Goal: Information Seeking & Learning: Compare options

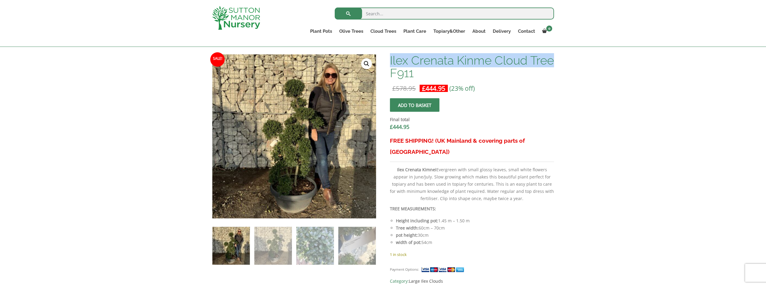
drag, startPoint x: 391, startPoint y: 60, endPoint x: 412, endPoint y: 74, distance: 25.6
click at [412, 74] on h1 "Ilex Crenata Kinme Cloud Tree F911" at bounding box center [472, 66] width 164 height 25
copy h1 "Ilex Crenata Kinme Cloud Tree"
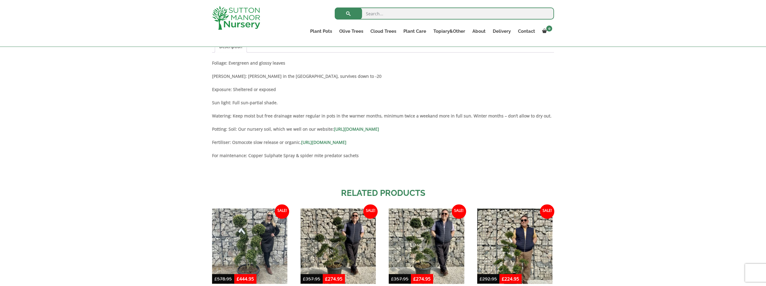
scroll to position [480, 0]
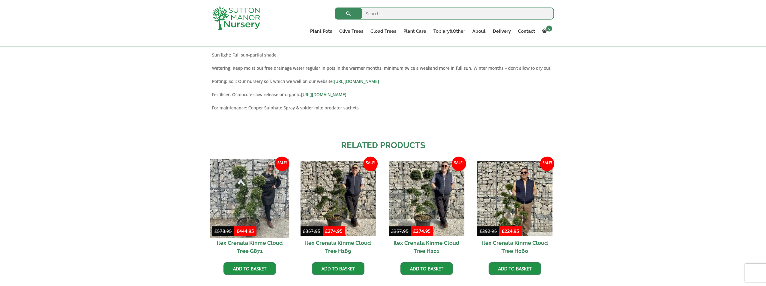
click at [260, 188] on img at bounding box center [249, 197] width 79 height 79
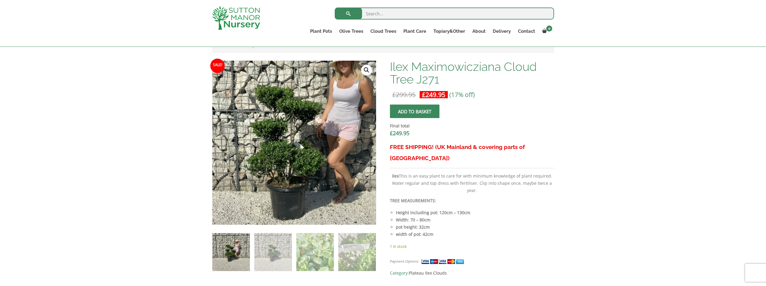
scroll to position [210, 0]
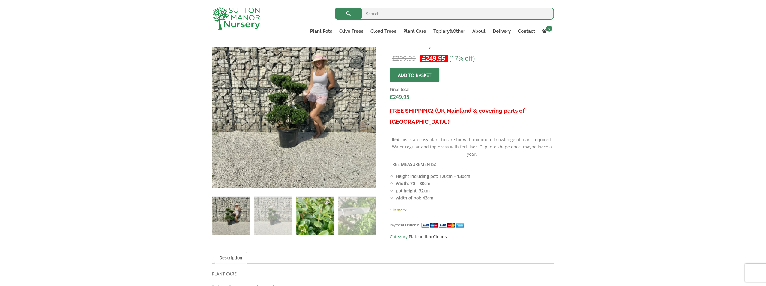
click at [306, 213] on img at bounding box center [315, 216] width 38 height 38
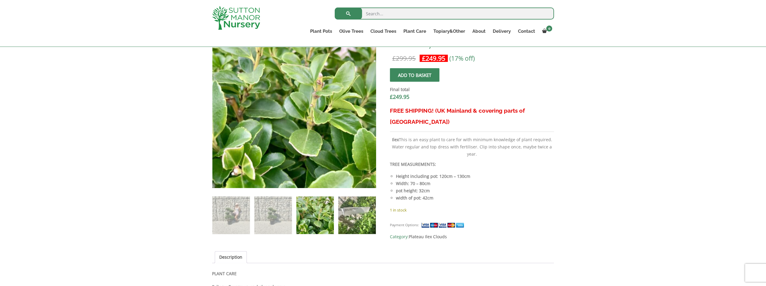
click at [352, 216] on img at bounding box center [357, 215] width 38 height 38
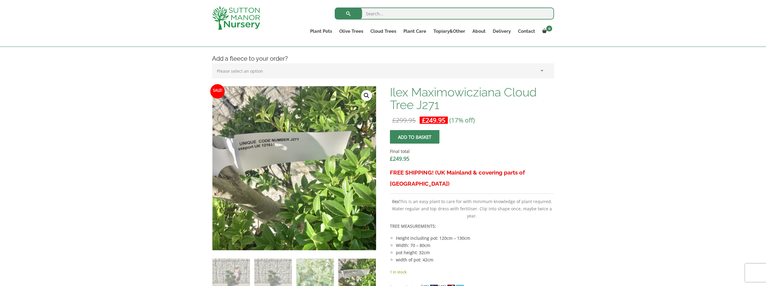
scroll to position [120, 0]
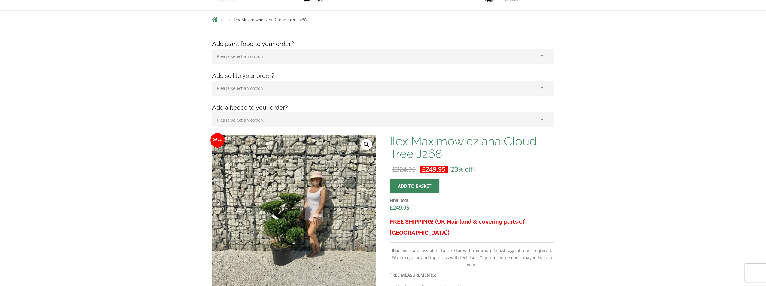
scroll to position [180, 0]
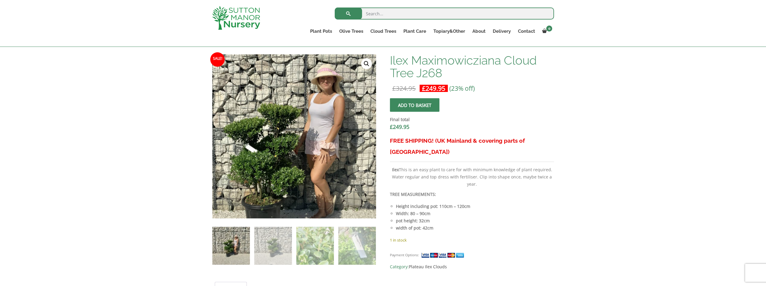
click at [303, 121] on img at bounding box center [286, 148] width 300 height 300
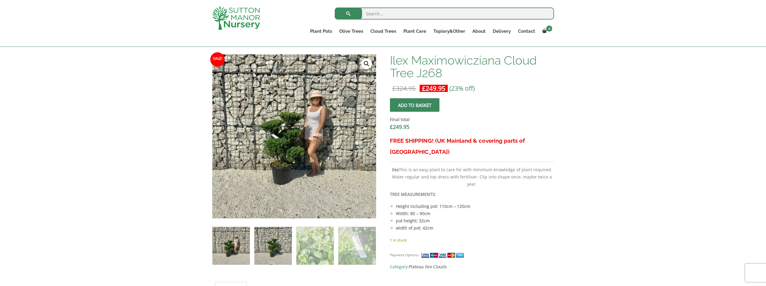
click at [281, 247] on img at bounding box center [273, 246] width 38 height 38
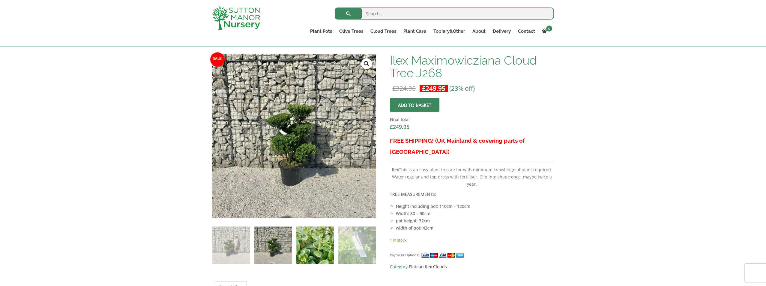
click at [312, 245] on img at bounding box center [315, 245] width 38 height 38
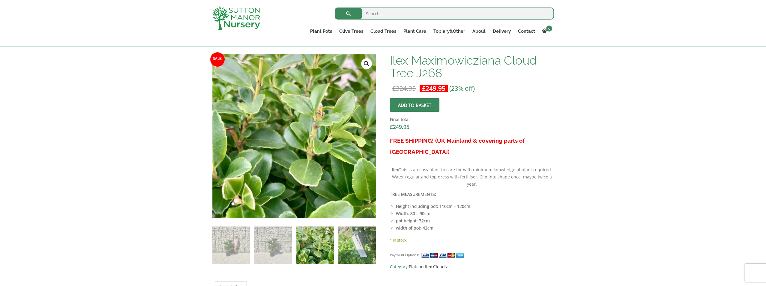
click at [345, 247] on img at bounding box center [357, 245] width 38 height 38
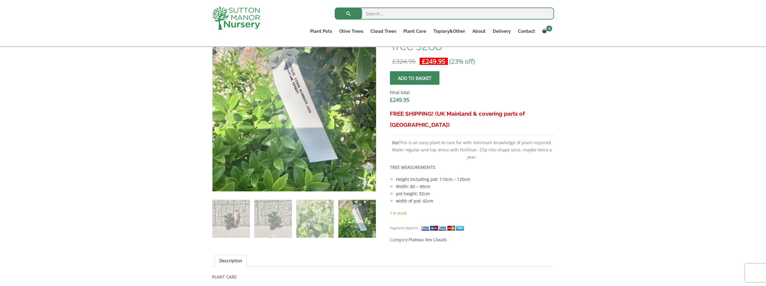
scroll to position [300, 0]
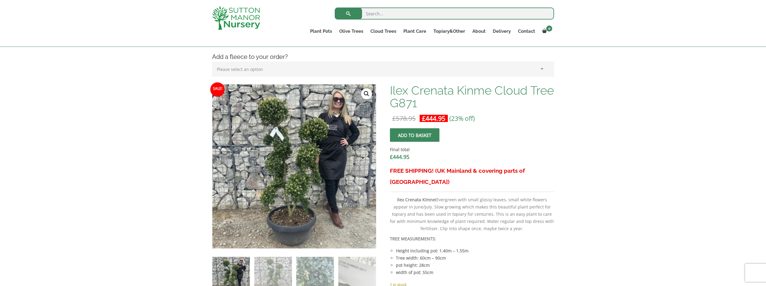
scroll to position [30, 0]
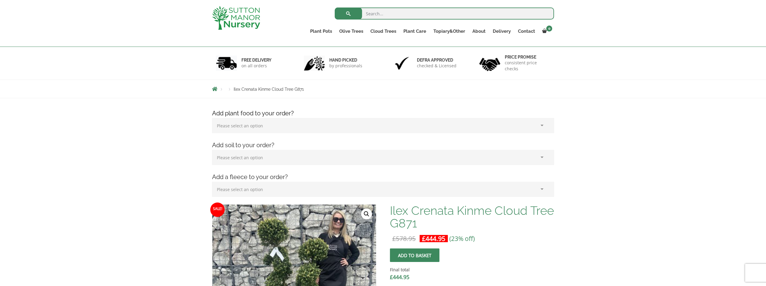
click at [251, 187] on select "Please select an option (x1) Horticultural Fleece (£24.95)" at bounding box center [383, 189] width 342 height 15
click at [245, 156] on select "Please select an option (x1) 75L Bag (£34.99) (x2) 75L Bag (£69.98) (x3) 75L Ba…" at bounding box center [383, 157] width 342 height 15
drag, startPoint x: 192, startPoint y: 166, endPoint x: 196, endPoint y: 163, distance: 4.6
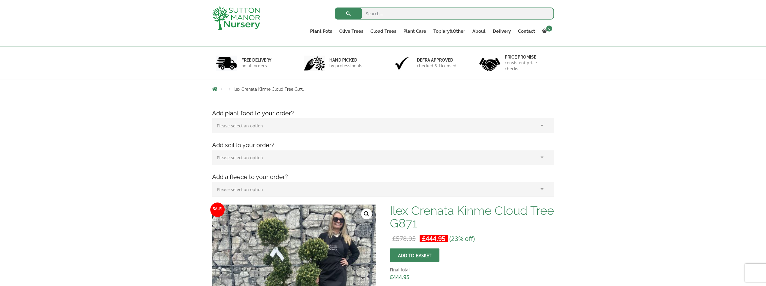
click at [236, 130] on select "Please select an option (x1) 1k Bag (£15.00) (x2) 1k Bag (£30.00) (x3) 1k Bag (…" at bounding box center [383, 125] width 342 height 15
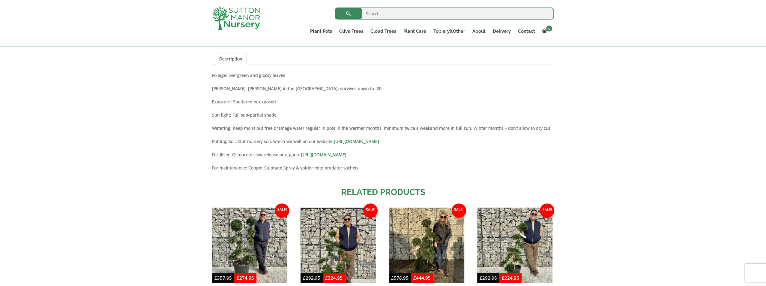
scroll to position [480, 0]
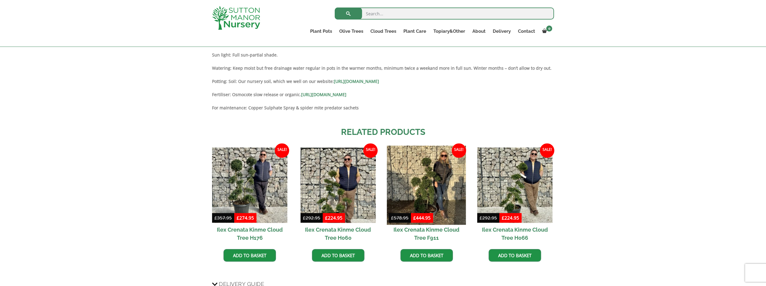
click at [418, 163] on img at bounding box center [426, 184] width 79 height 79
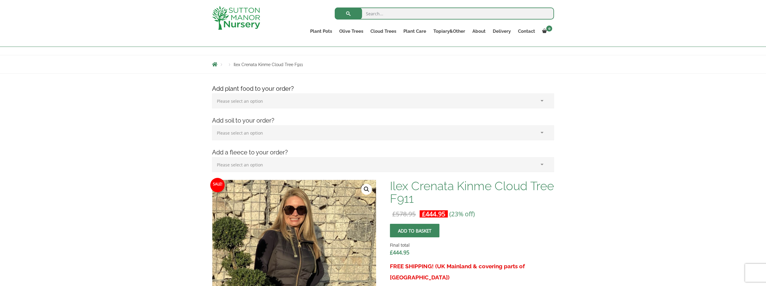
scroll to position [139, 0]
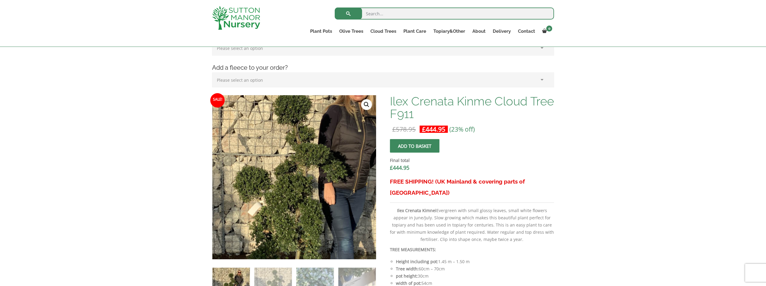
click at [296, 154] on img at bounding box center [293, 196] width 300 height 300
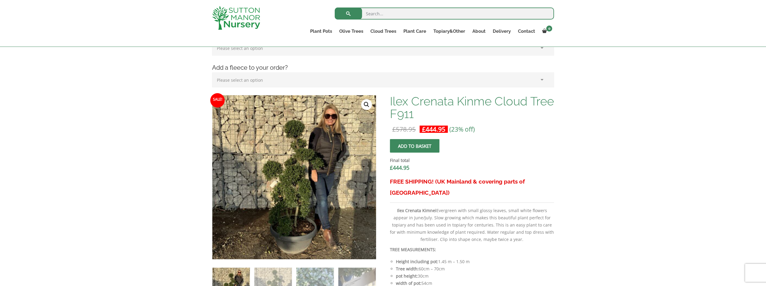
click at [367, 102] on link "🔍" at bounding box center [366, 104] width 11 height 11
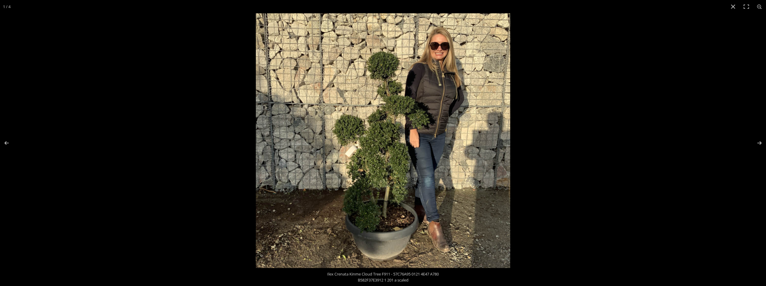
click at [445, 58] on img at bounding box center [383, 140] width 254 height 254
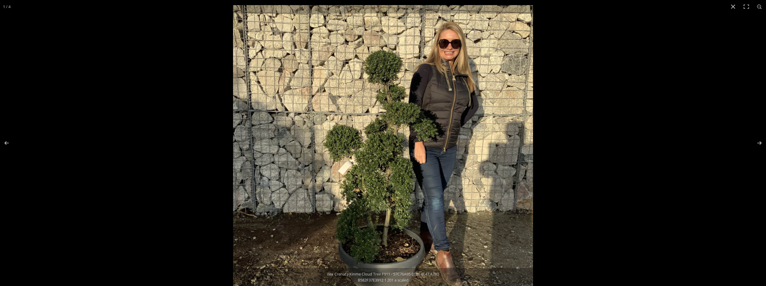
click at [416, 65] on img at bounding box center [383, 155] width 300 height 300
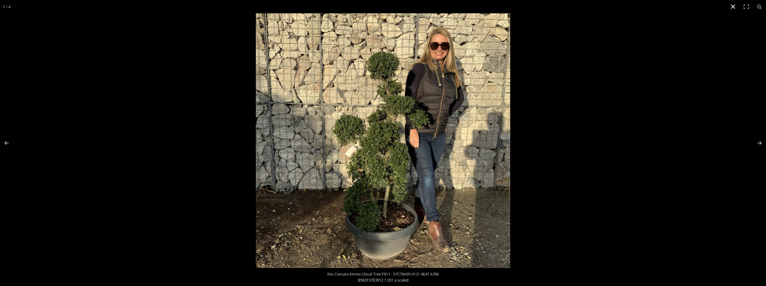
click at [734, 4] on button "Close (Esc)" at bounding box center [733, 6] width 13 height 13
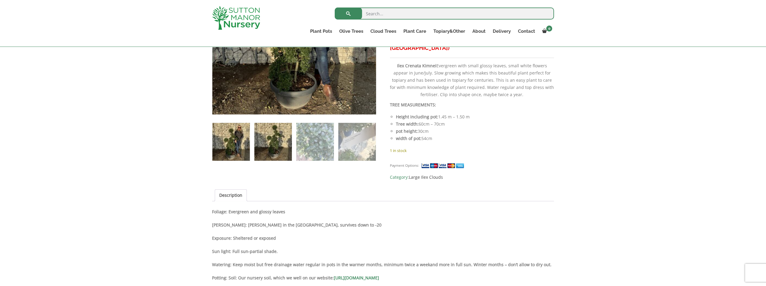
scroll to position [259, 0]
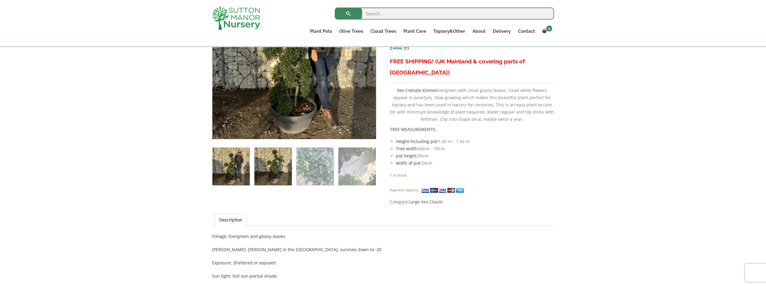
click at [266, 169] on img at bounding box center [273, 166] width 38 height 38
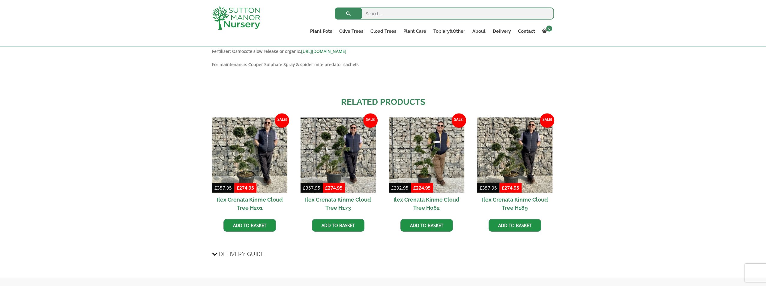
scroll to position [529, 0]
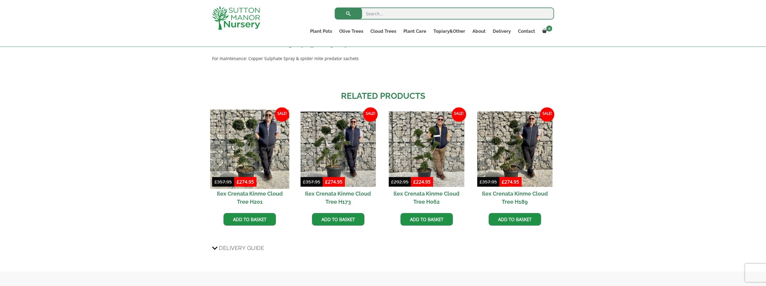
click at [251, 127] on img at bounding box center [249, 148] width 79 height 79
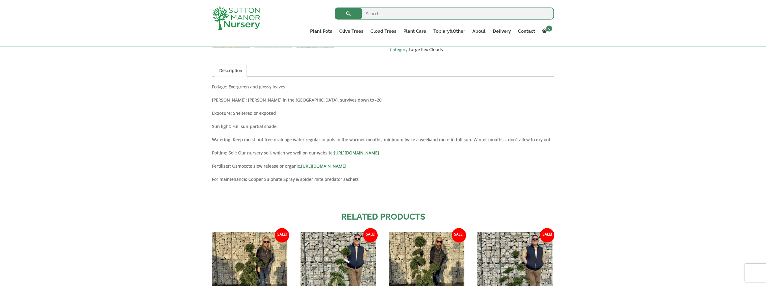
scroll to position [300, 0]
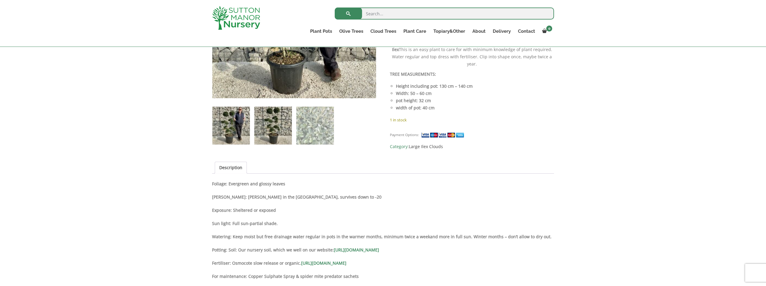
click at [273, 125] on img at bounding box center [273, 126] width 38 height 38
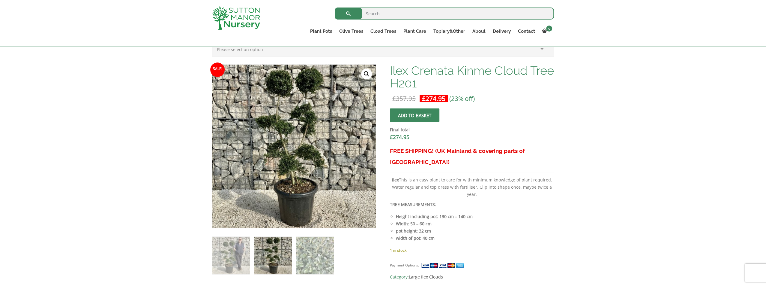
scroll to position [180, 0]
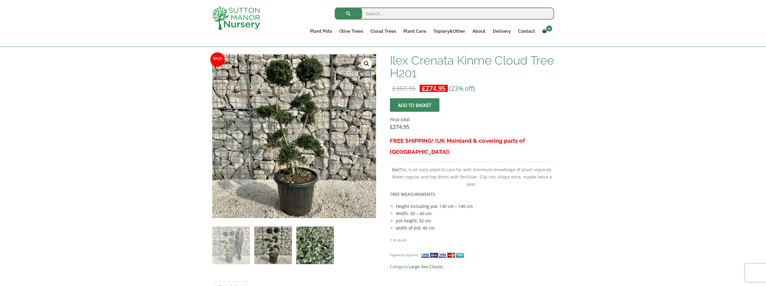
click at [309, 245] on img at bounding box center [315, 245] width 38 height 38
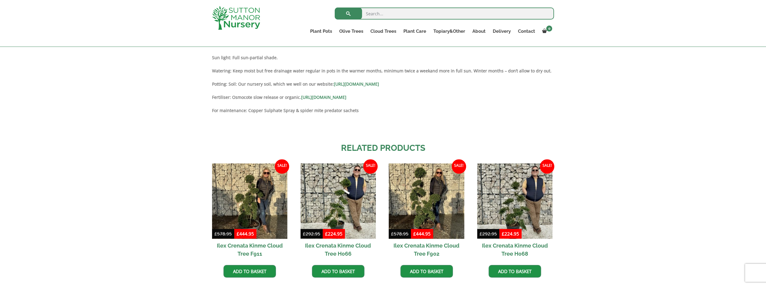
scroll to position [510, 0]
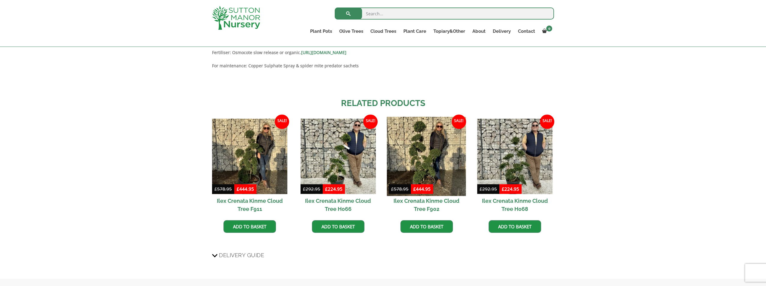
click at [439, 155] on img at bounding box center [426, 156] width 79 height 79
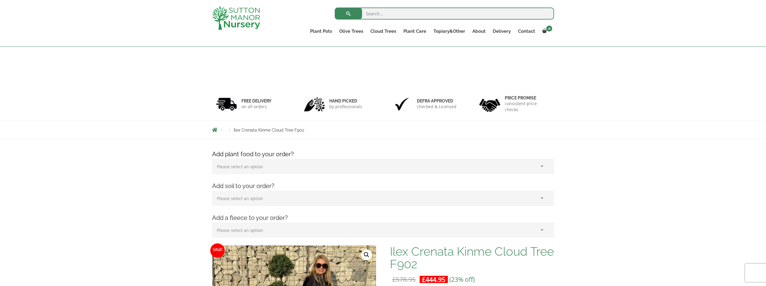
scroll to position [180, 0]
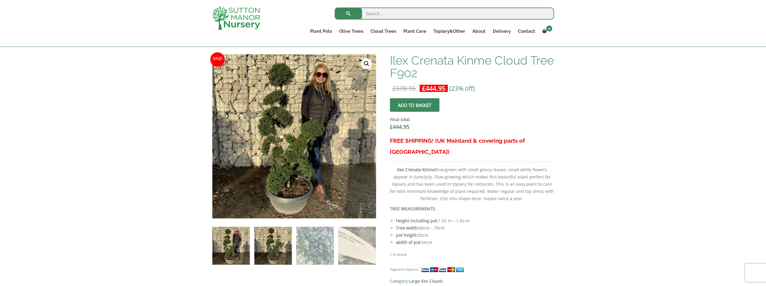
click at [263, 254] on img at bounding box center [273, 246] width 38 height 38
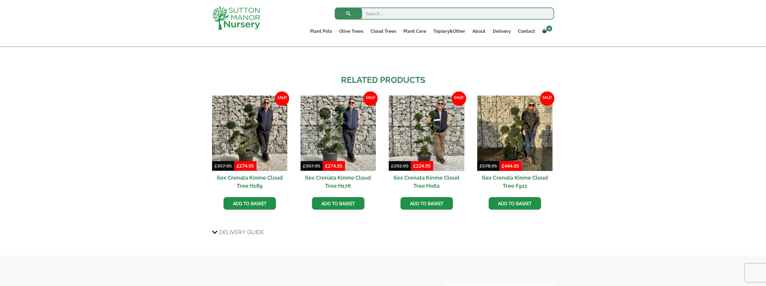
scroll to position [0, 0]
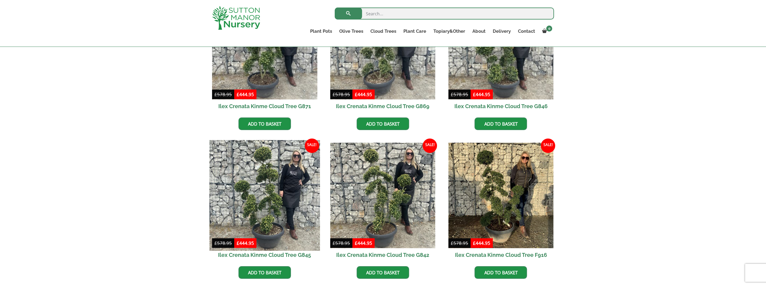
scroll to position [150, 0]
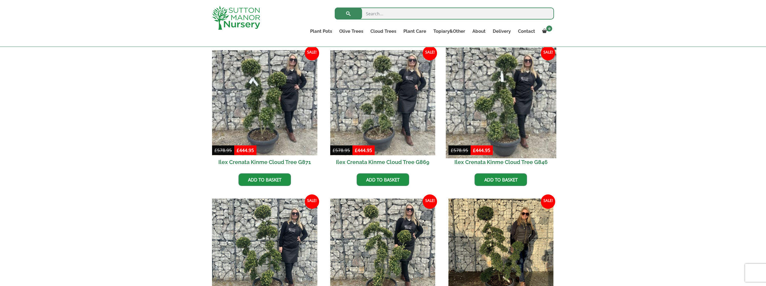
click at [532, 125] on img at bounding box center [501, 102] width 110 height 110
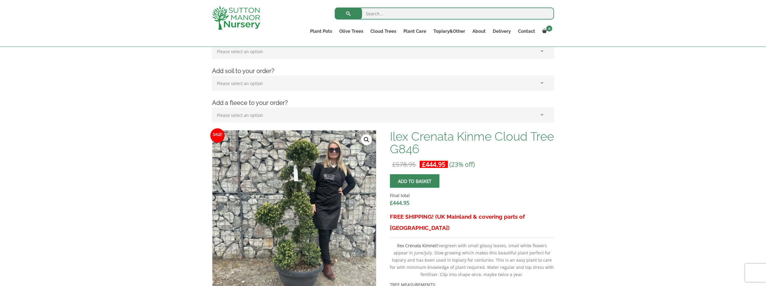
scroll to position [150, 0]
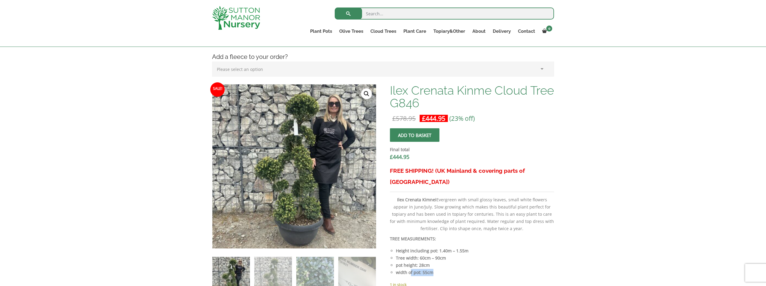
drag, startPoint x: 414, startPoint y: 262, endPoint x: 464, endPoint y: 266, distance: 50.6
click at [464, 266] on div "FREE SHIPPING! (UK Mainland & covering parts of Scotland) Ilex Crenata Kimnei E…" at bounding box center [472, 223] width 164 height 116
click at [474, 269] on li "width of pot: 55cm" at bounding box center [475, 272] width 158 height 7
drag, startPoint x: 401, startPoint y: 253, endPoint x: 459, endPoint y: 255, distance: 57.9
click at [436, 261] on li "pot height: 28cm" at bounding box center [475, 264] width 158 height 7
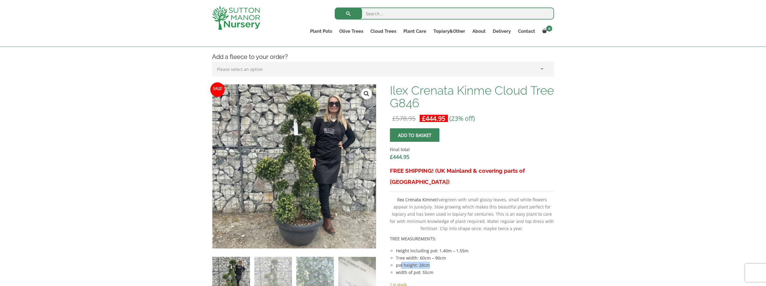
click at [468, 261] on li "pot height: 28cm" at bounding box center [475, 264] width 158 height 7
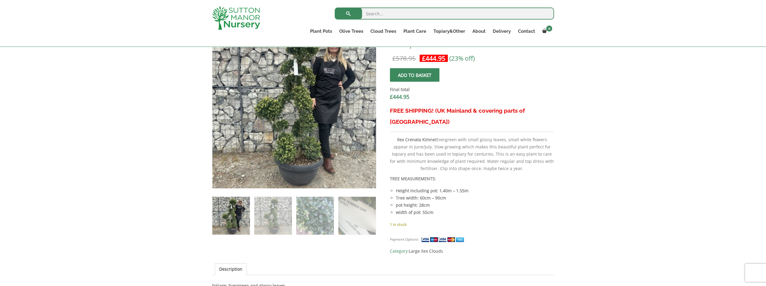
click at [553, 231] on div "Payment Options: Category: Large Ilex Clouds" at bounding box center [472, 243] width 164 height 24
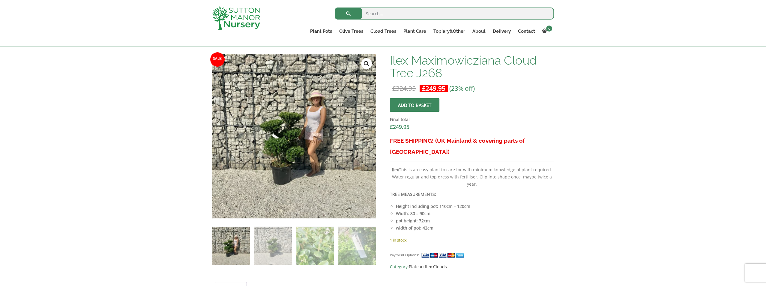
click at [230, 249] on img at bounding box center [231, 246] width 38 height 38
click at [266, 251] on img at bounding box center [273, 246] width 38 height 38
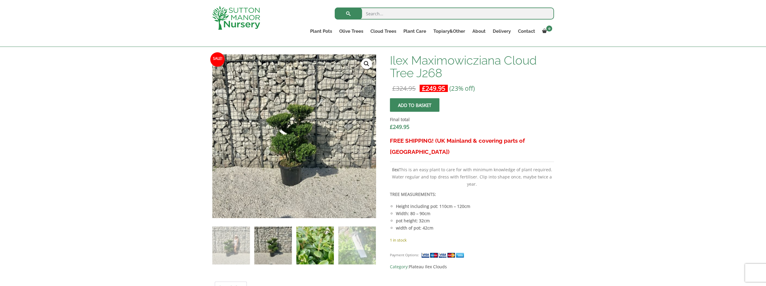
click at [310, 249] on img at bounding box center [315, 245] width 38 height 38
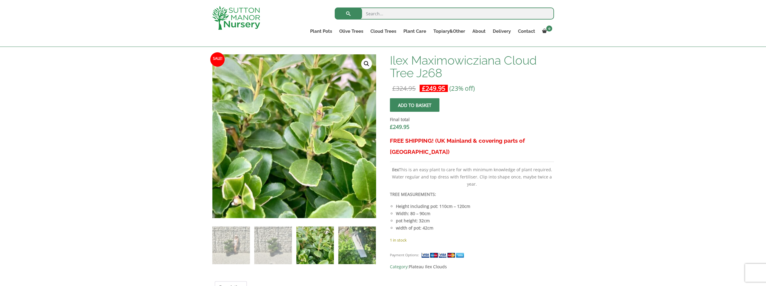
click at [358, 248] on img at bounding box center [357, 245] width 38 height 38
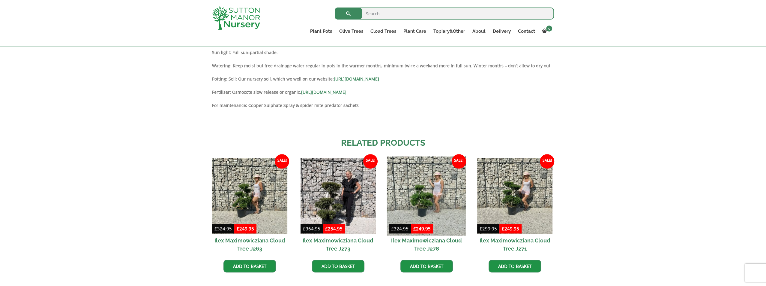
scroll to position [540, 0]
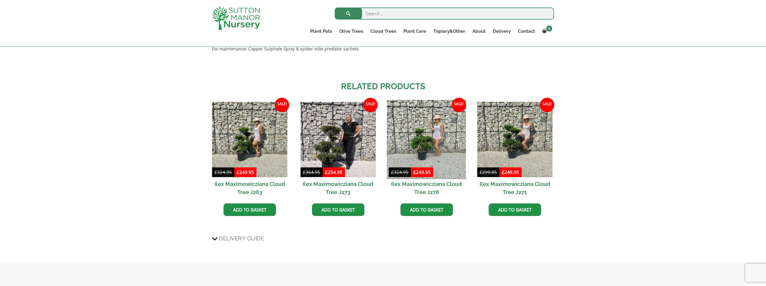
click at [431, 143] on img at bounding box center [426, 139] width 79 height 79
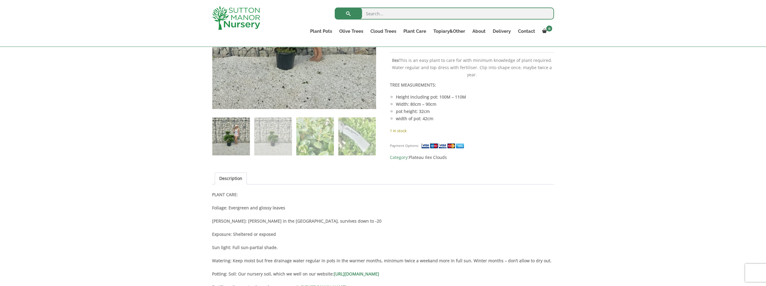
scroll to position [240, 0]
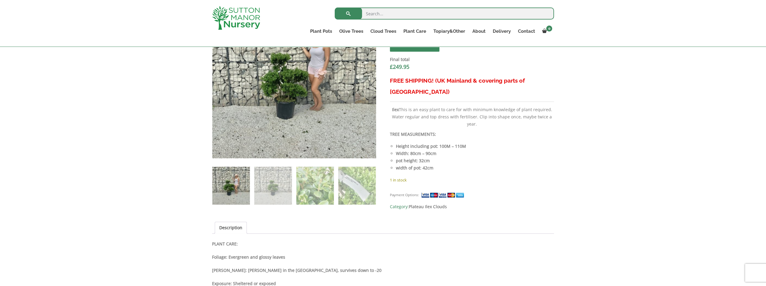
click at [268, 167] on img at bounding box center [273, 186] width 38 height 38
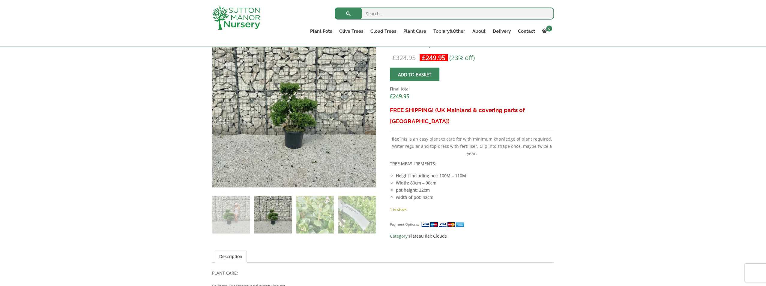
scroll to position [180, 0]
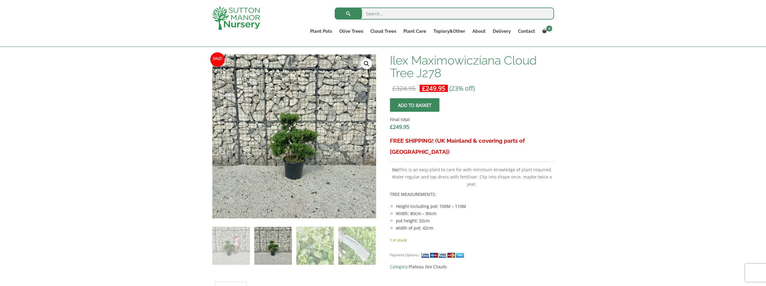
click at [589, 186] on div "Add plant food to your order? Please select an option (x1) 1k Bag (£15.00) (x2)…" at bounding box center [383, 285] width 766 height 674
click at [77, 101] on div "Add plant food to your order? Please select an option (x1) 1k Bag (£15.00) (x2)…" at bounding box center [383, 285] width 766 height 674
click at [155, 224] on div "Add plant food to your order? Please select an option (x1) 1k Bag (£15.00) (x2)…" at bounding box center [383, 285] width 766 height 674
click at [600, 121] on div "Add plant food to your order? Please select an option (x1) 1k Bag (£15.00) (x2)…" at bounding box center [383, 285] width 766 height 674
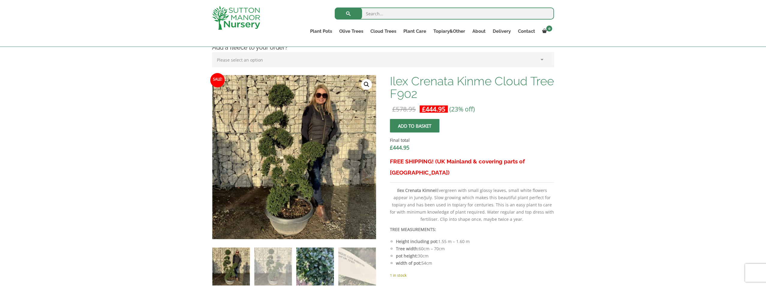
scroll to position [150, 0]
